Goal: Register for event/course

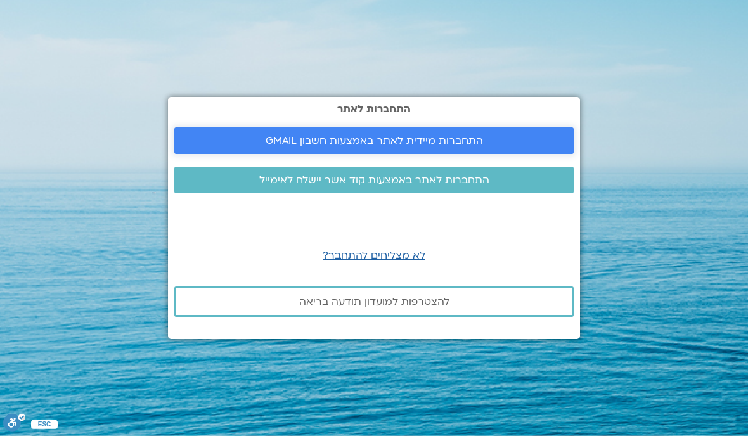
click at [428, 146] on span "התחברות מיידית לאתר באמצעות חשבון GMAIL" at bounding box center [373, 140] width 217 height 11
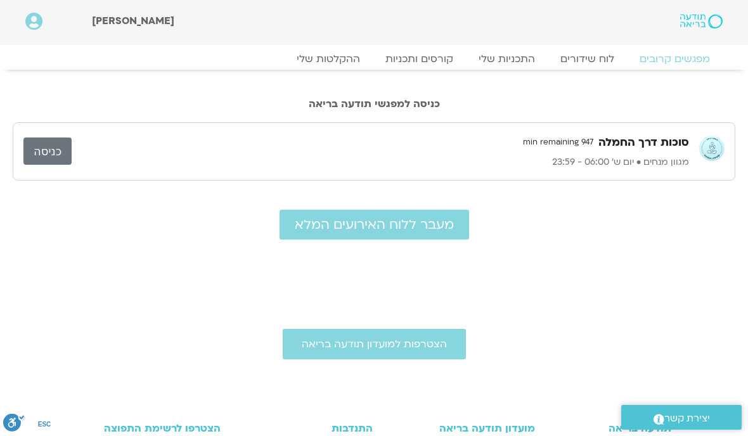
click at [54, 154] on link "כניסה" at bounding box center [47, 150] width 48 height 27
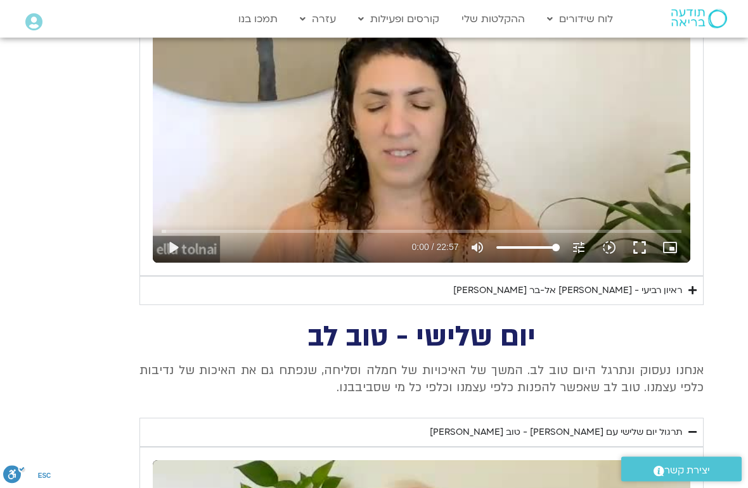
scroll to position [658, 0]
click at [693, 294] on summary "ראיון רביעי - [PERSON_NAME] אל-בר [PERSON_NAME]" at bounding box center [421, 290] width 564 height 29
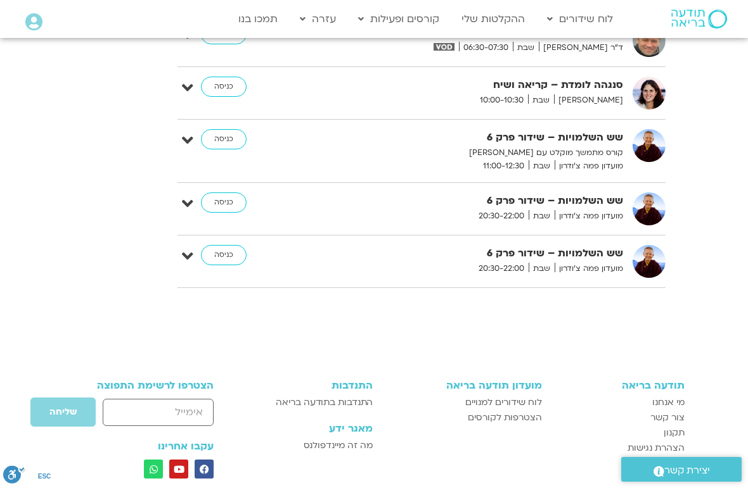
scroll to position [3608, 0]
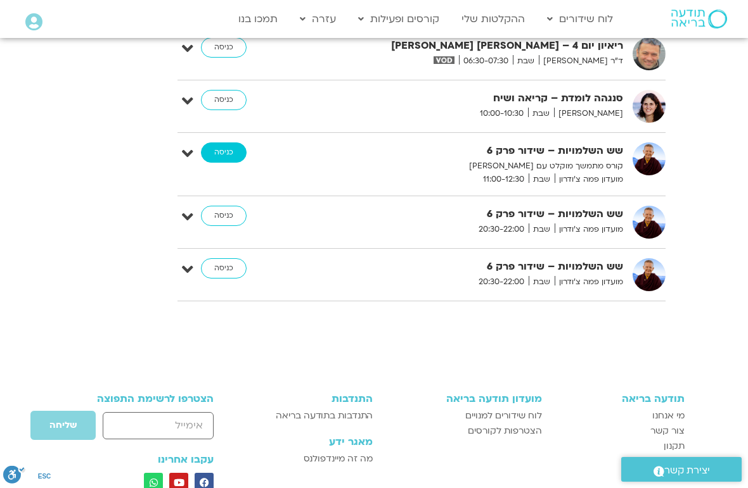
click at [229, 143] on link "כניסה" at bounding box center [224, 153] width 46 height 20
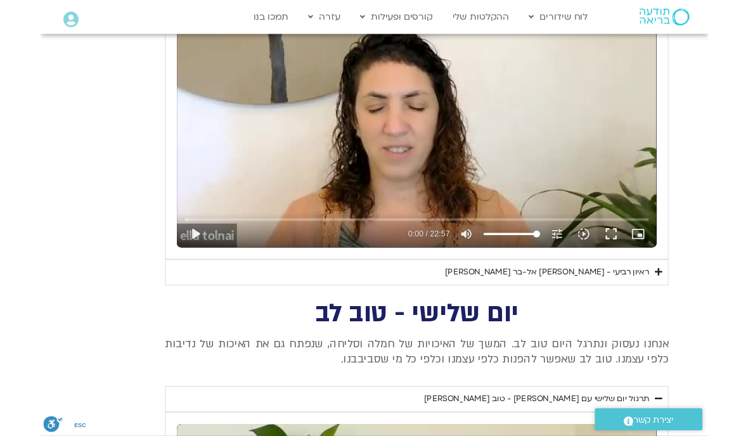
scroll to position [635, 0]
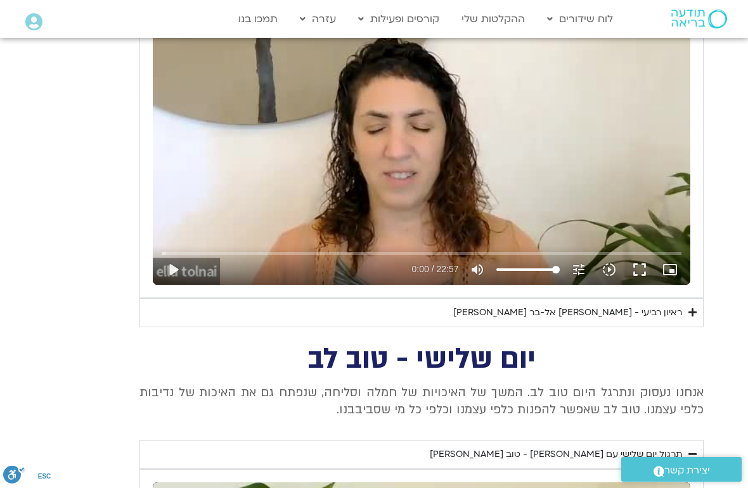
click at [692, 311] on icon "Accordion. Open links with Enter or Space, close with Escape, and navigate with…" at bounding box center [692, 313] width 8 height 10
